Goal: Information Seeking & Learning: Find specific fact

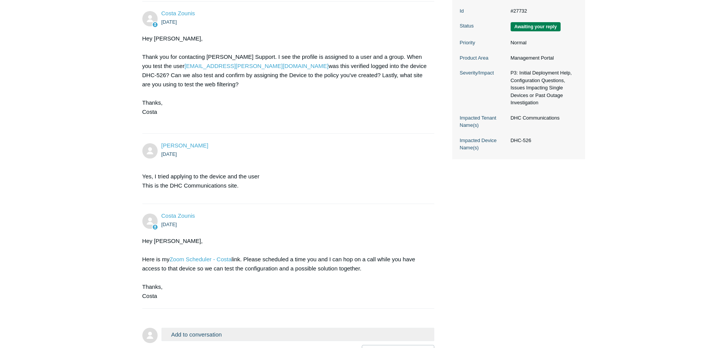
scroll to position [244, 0]
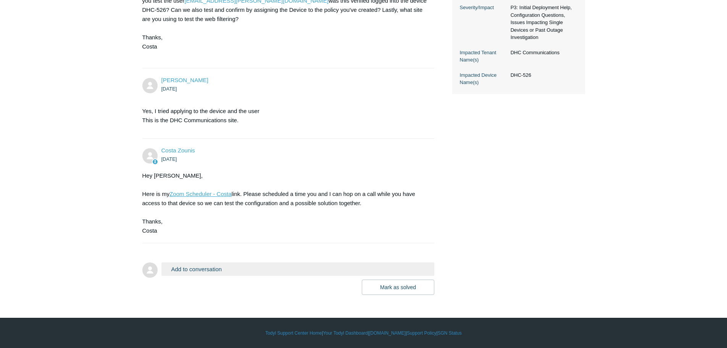
click at [199, 195] on link "Zoom Scheduler - Costa" at bounding box center [201, 194] width 62 height 6
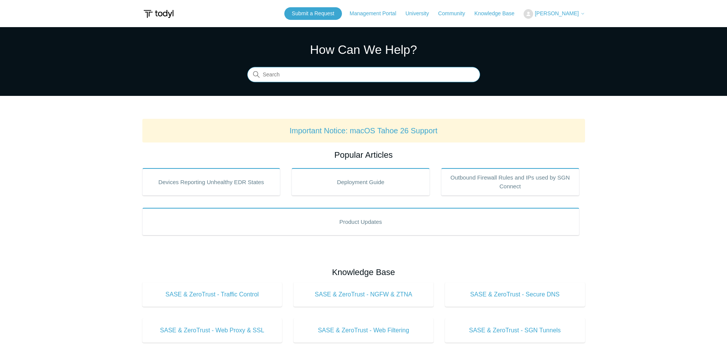
click at [315, 76] on input "Search" at bounding box center [363, 74] width 233 height 15
type input "conflict"
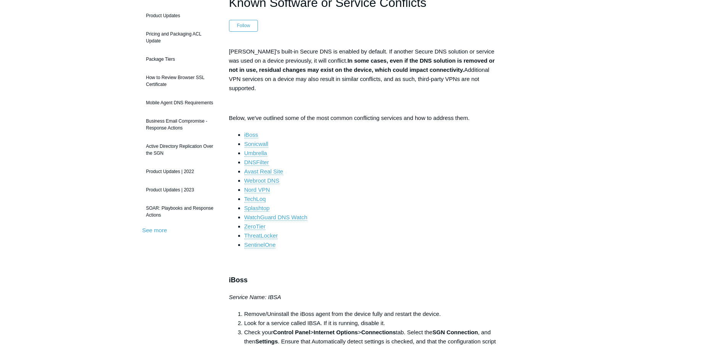
scroll to position [76, 0]
click at [264, 186] on link "Nord VPN" at bounding box center [257, 189] width 26 height 7
